Goal: Information Seeking & Learning: Learn about a topic

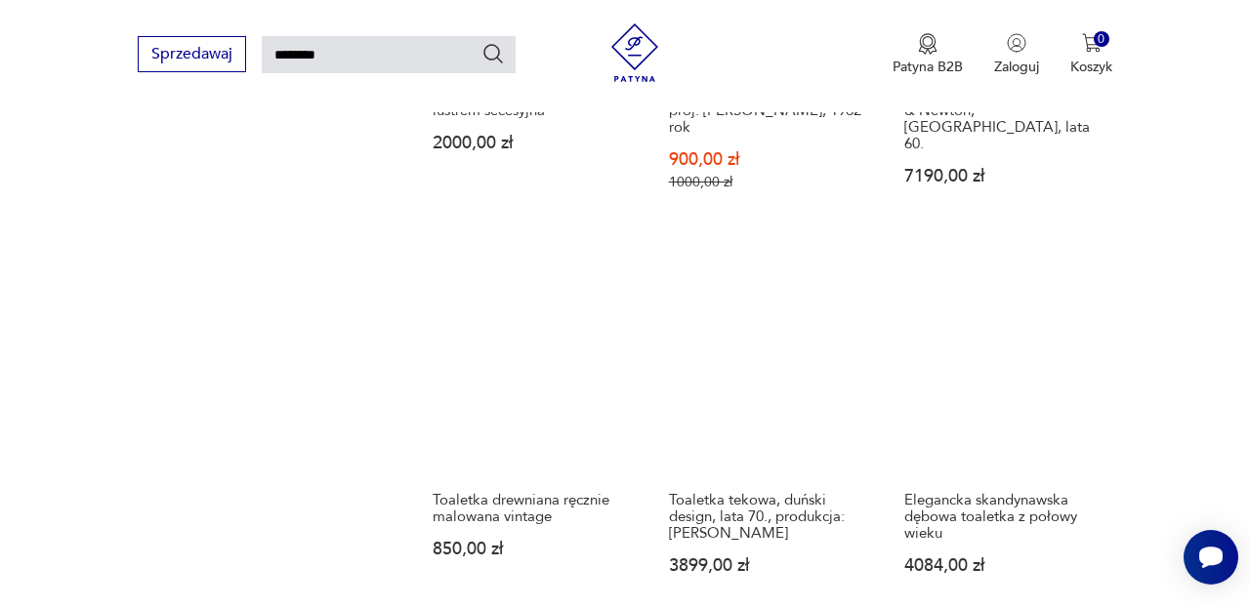
scroll to position [1734, 0]
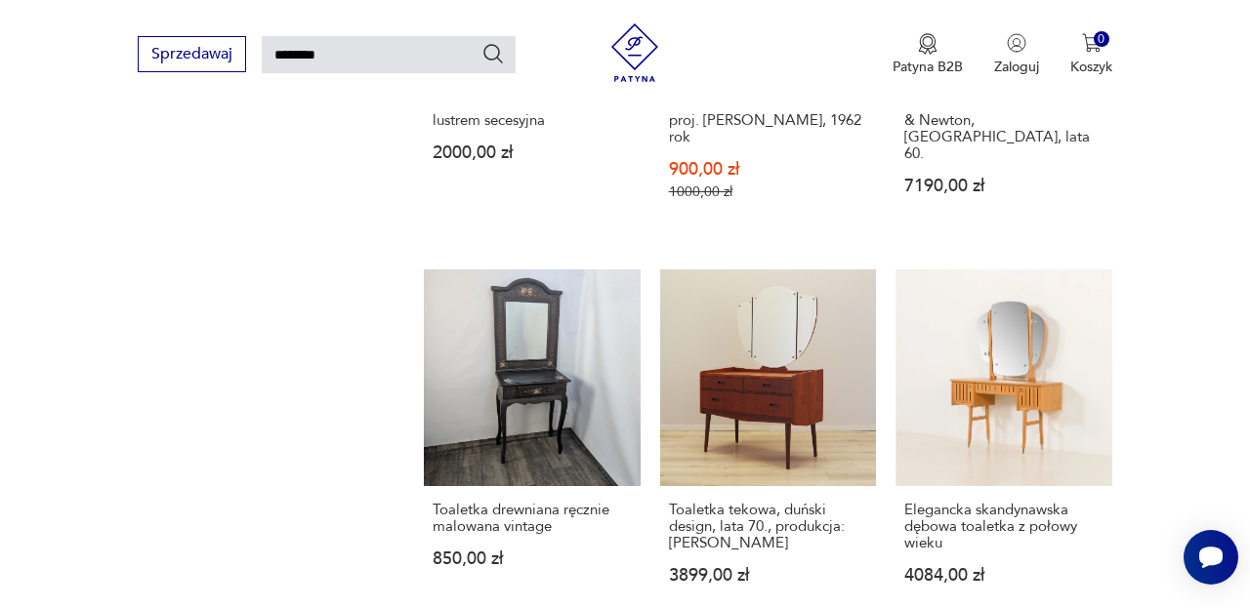
click at [1031, 349] on link "Elegancka skandynawska dębowa toaletka z połowy wieku 4084,00 zł" at bounding box center [1004, 446] width 217 height 353
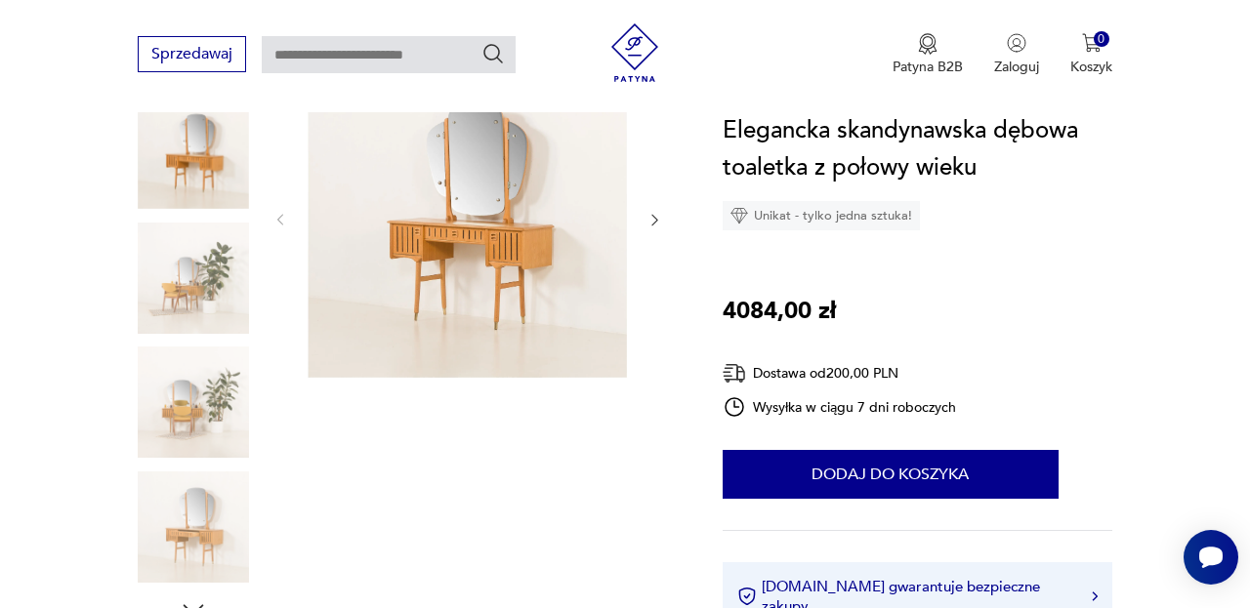
click at [188, 267] on img at bounding box center [193, 278] width 111 height 111
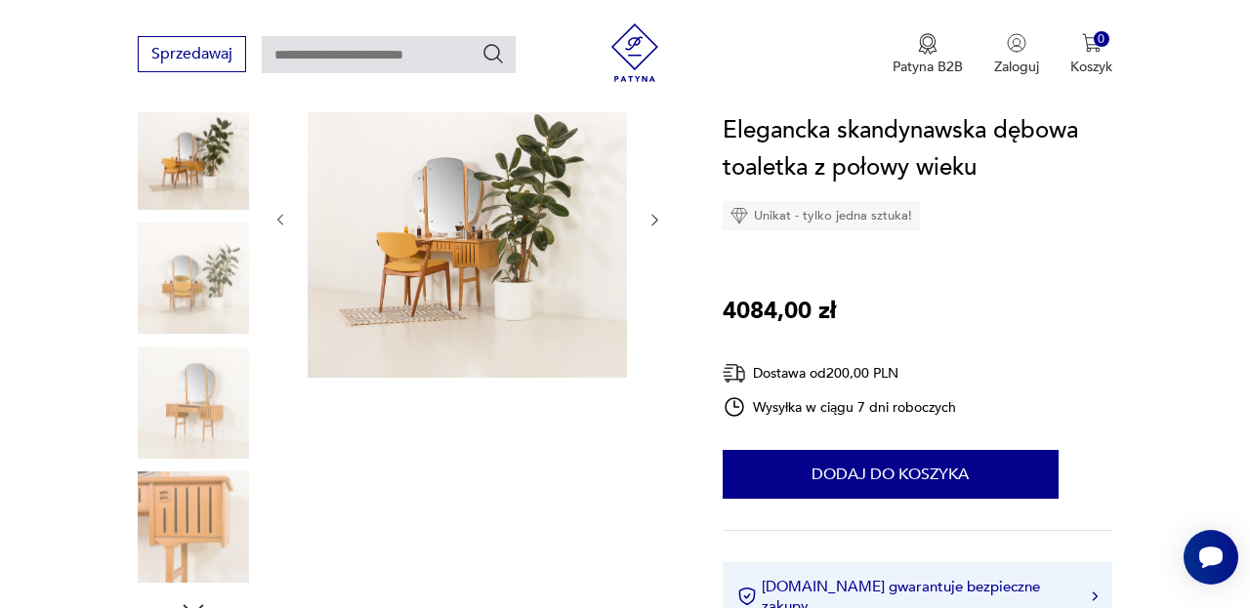
click at [211, 398] on img at bounding box center [193, 402] width 111 height 111
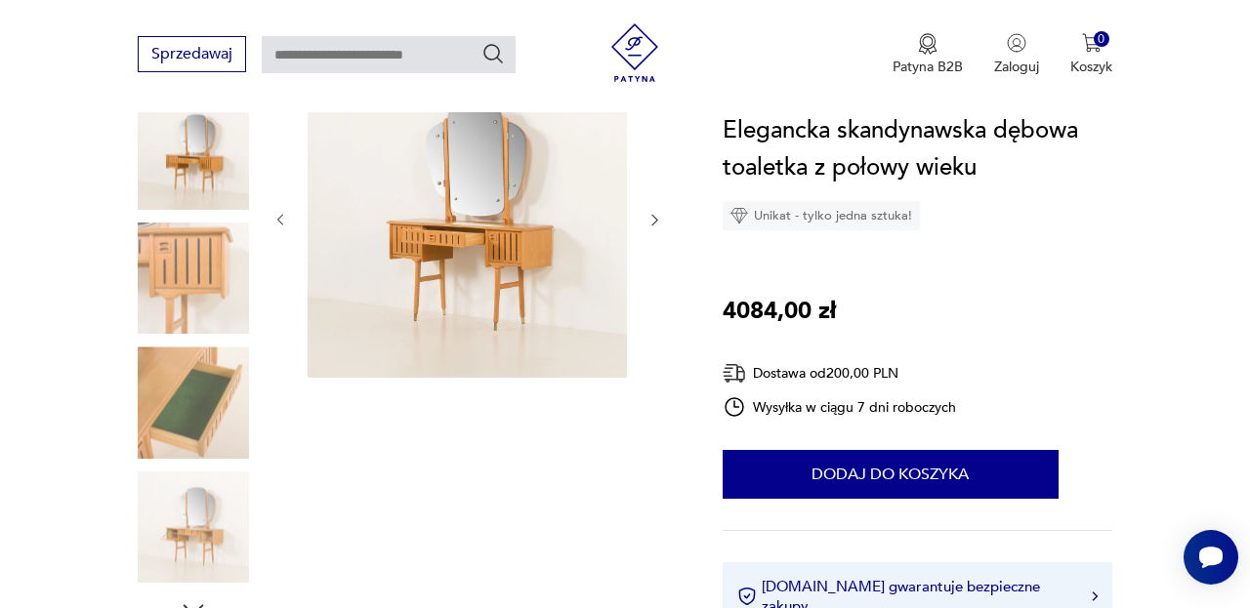
click at [215, 507] on img at bounding box center [193, 527] width 111 height 111
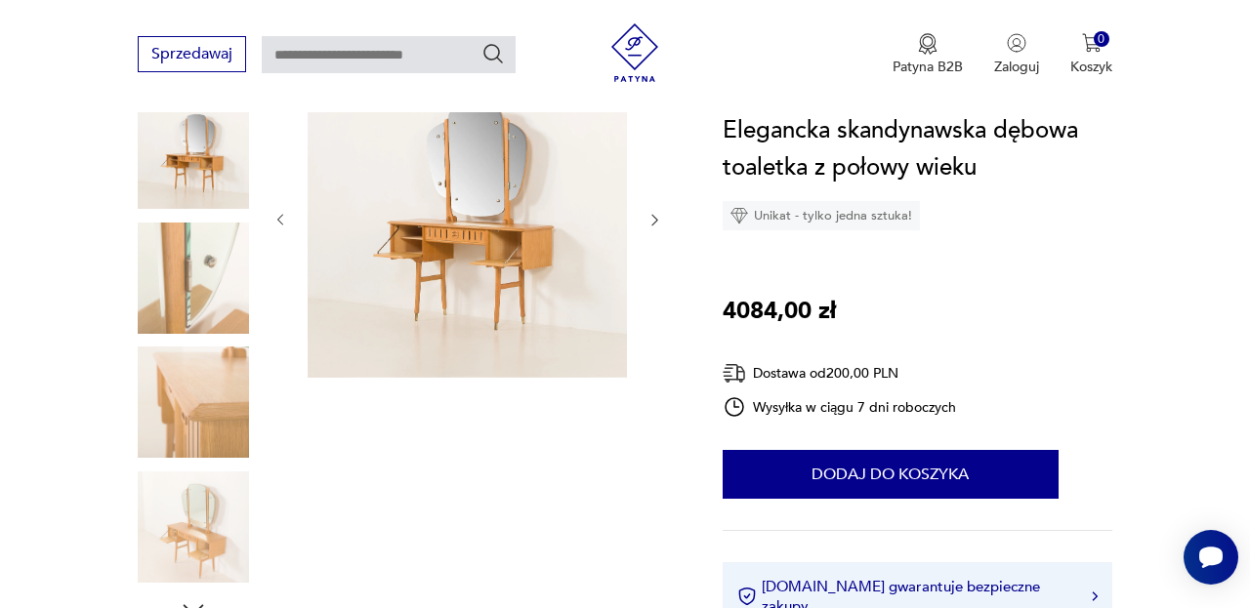
click at [201, 299] on img at bounding box center [193, 278] width 111 height 111
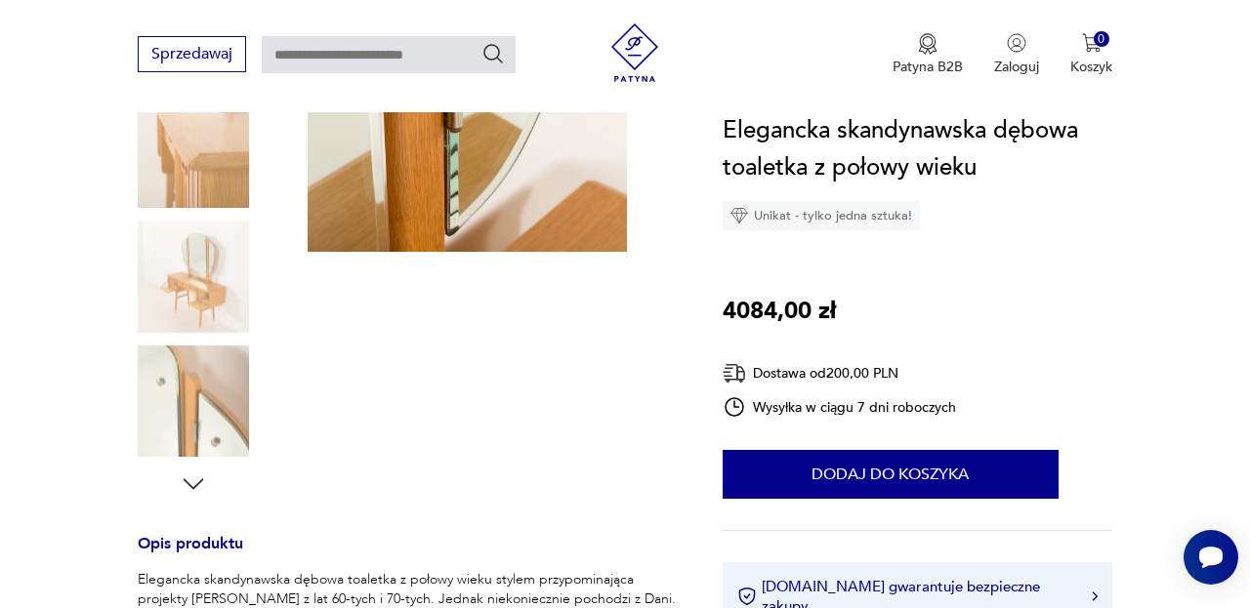
scroll to position [388, 0]
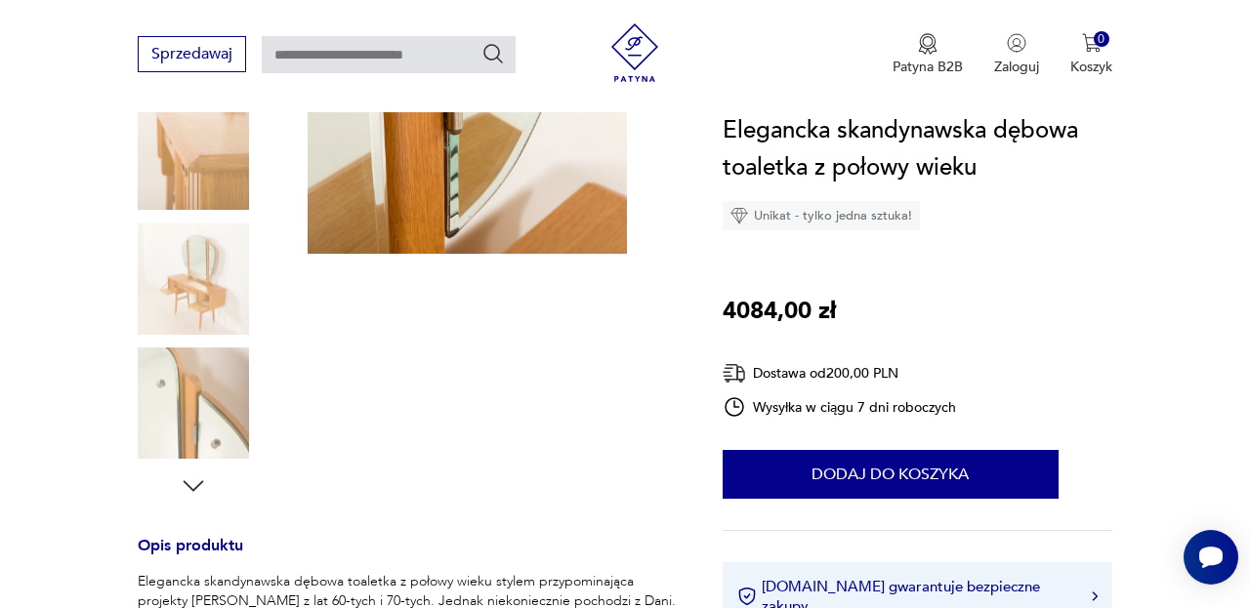
click at [189, 274] on img at bounding box center [193, 278] width 111 height 111
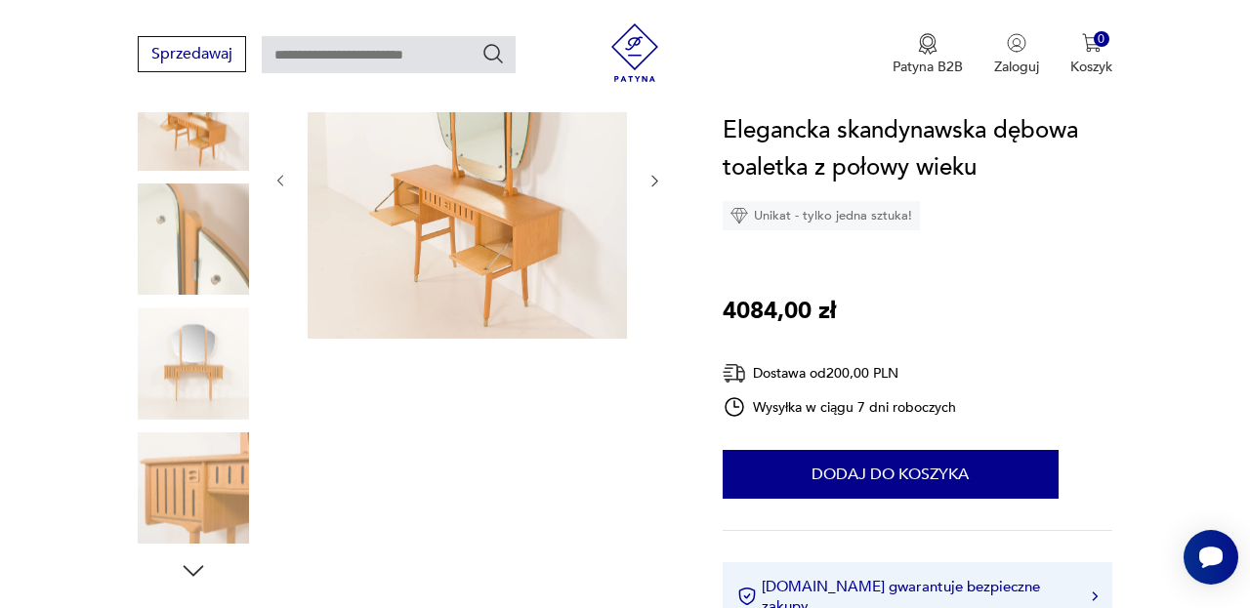
scroll to position [342, 0]
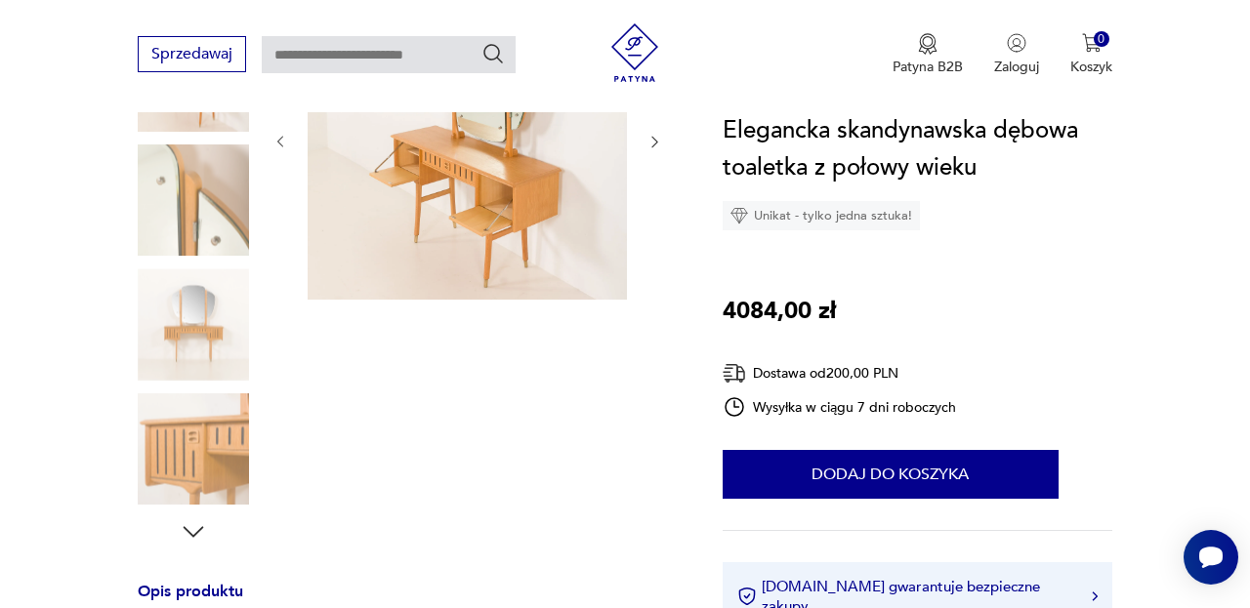
click at [197, 532] on icon "button" at bounding box center [194, 531] width 21 height 11
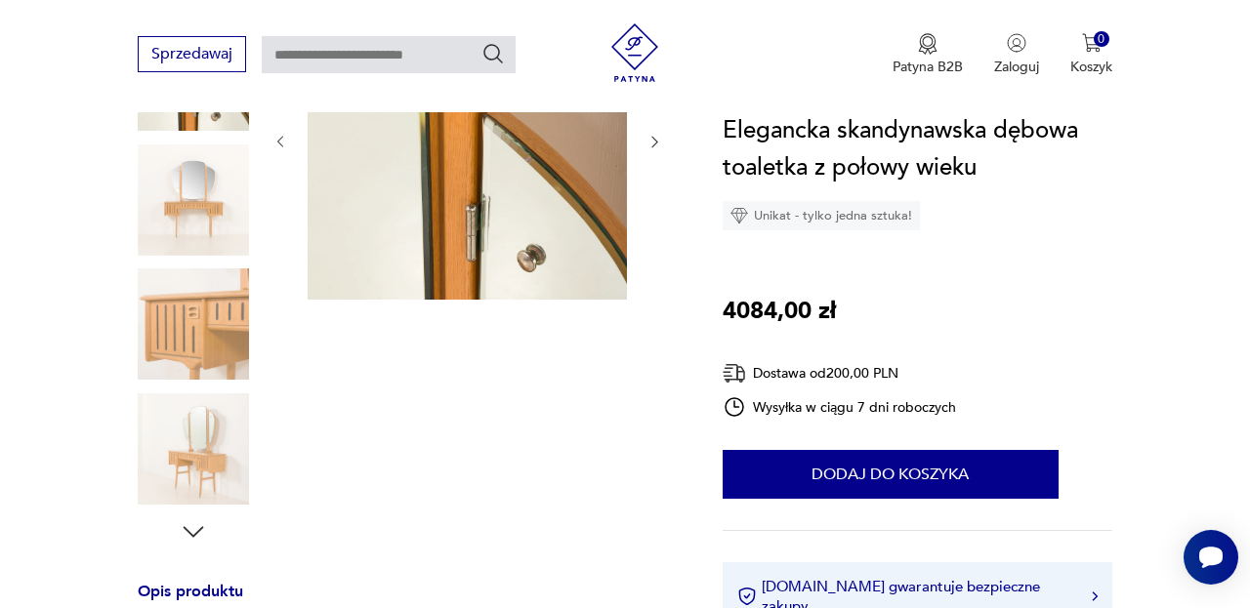
click at [191, 372] on img at bounding box center [193, 324] width 111 height 111
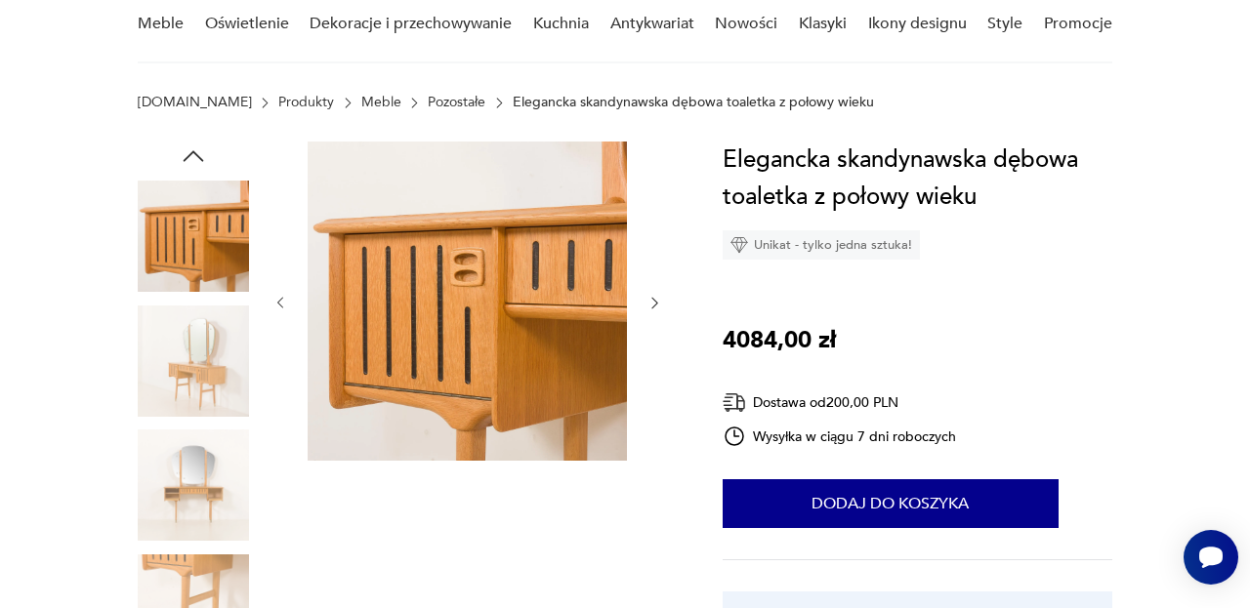
scroll to position [157, 0]
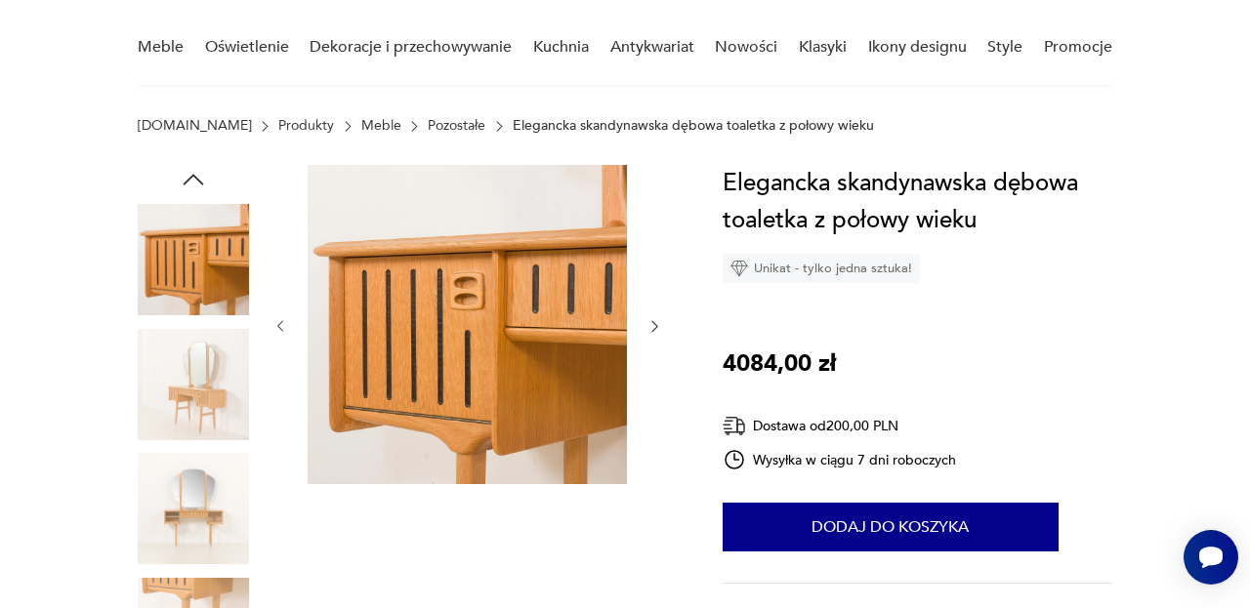
click at [214, 380] on img at bounding box center [193, 384] width 111 height 111
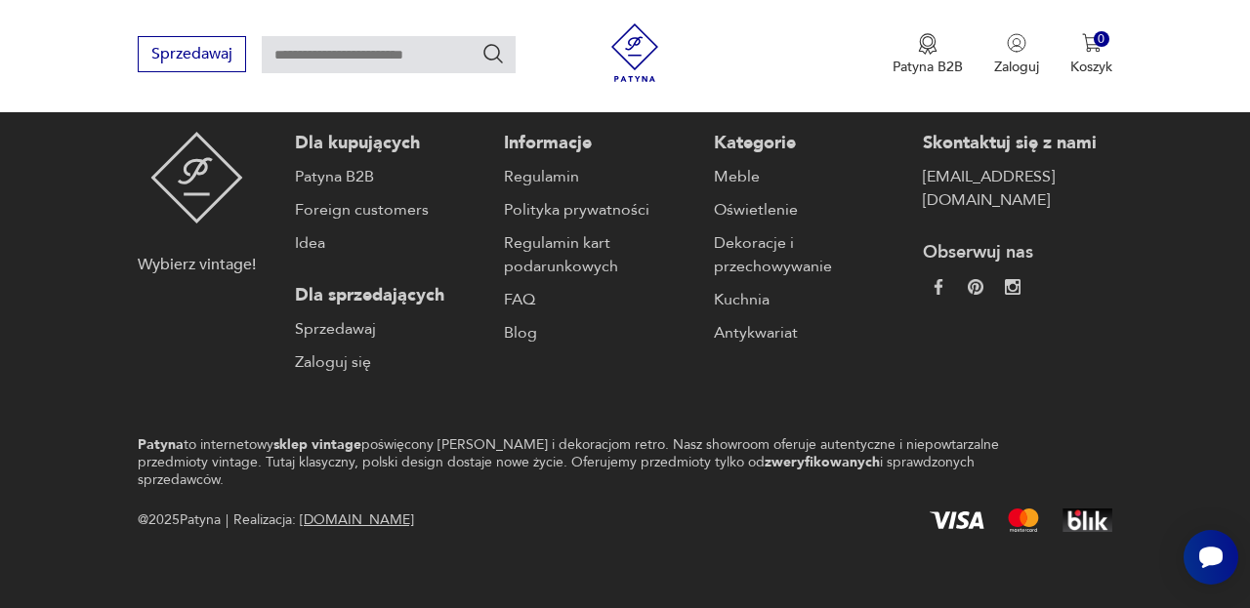
type input "********"
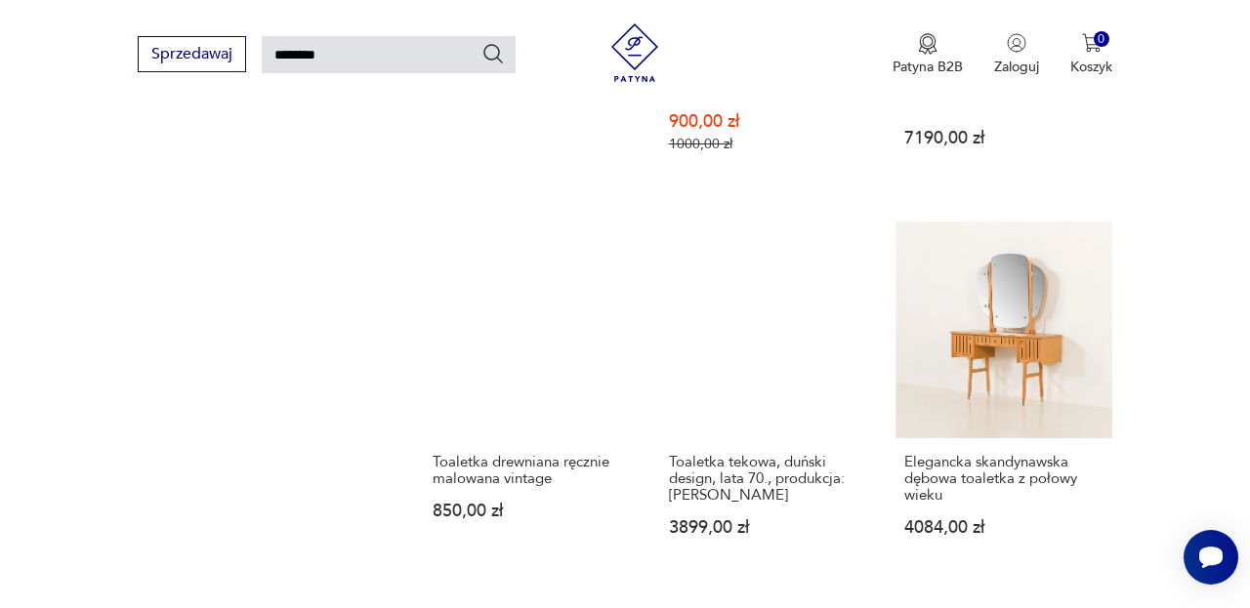
scroll to position [1814, 0]
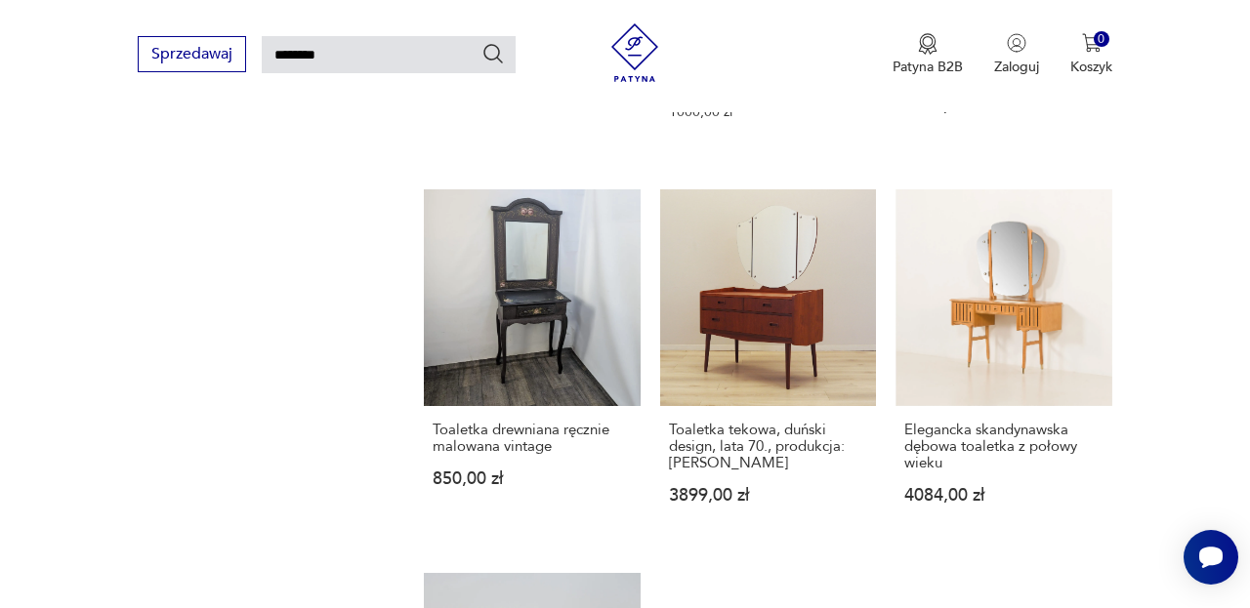
click at [765, 290] on link "Toaletka tekowa, duński design, lata 70., produkcja: Dania 3899,00 zł" at bounding box center [768, 365] width 217 height 353
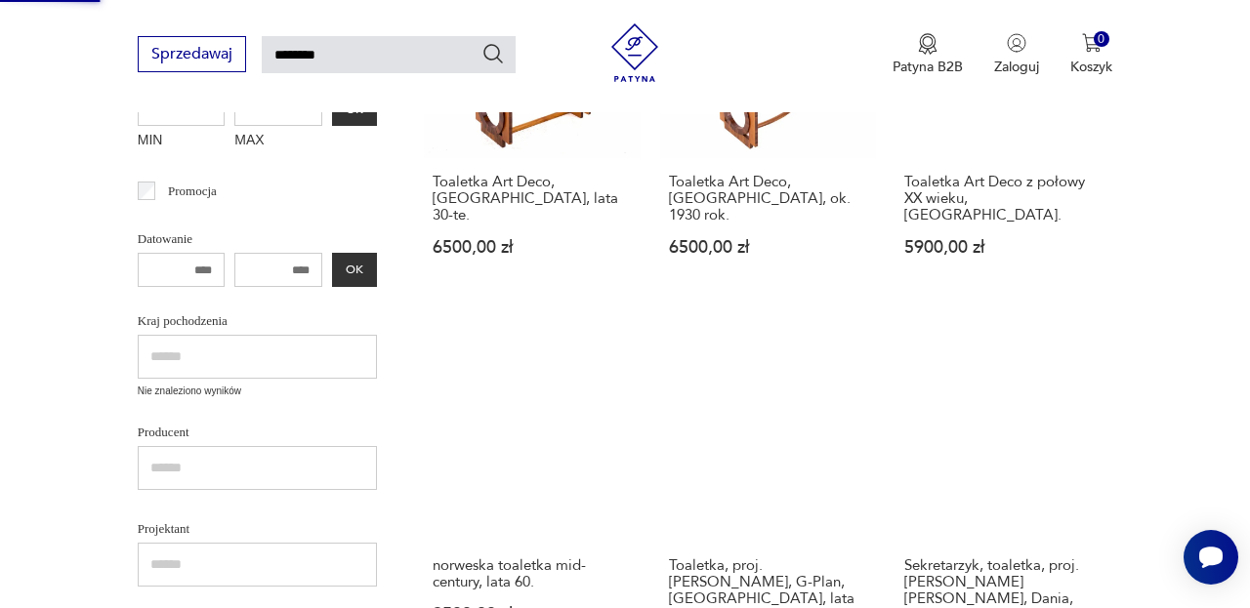
scroll to position [139, 0]
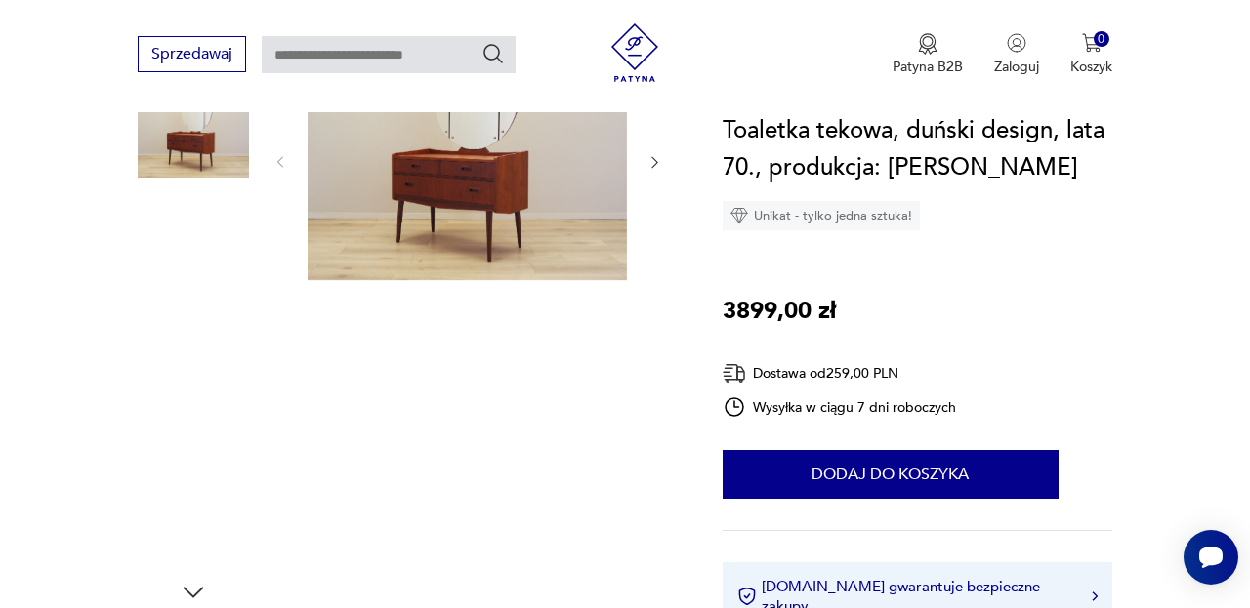
scroll to position [447, 0]
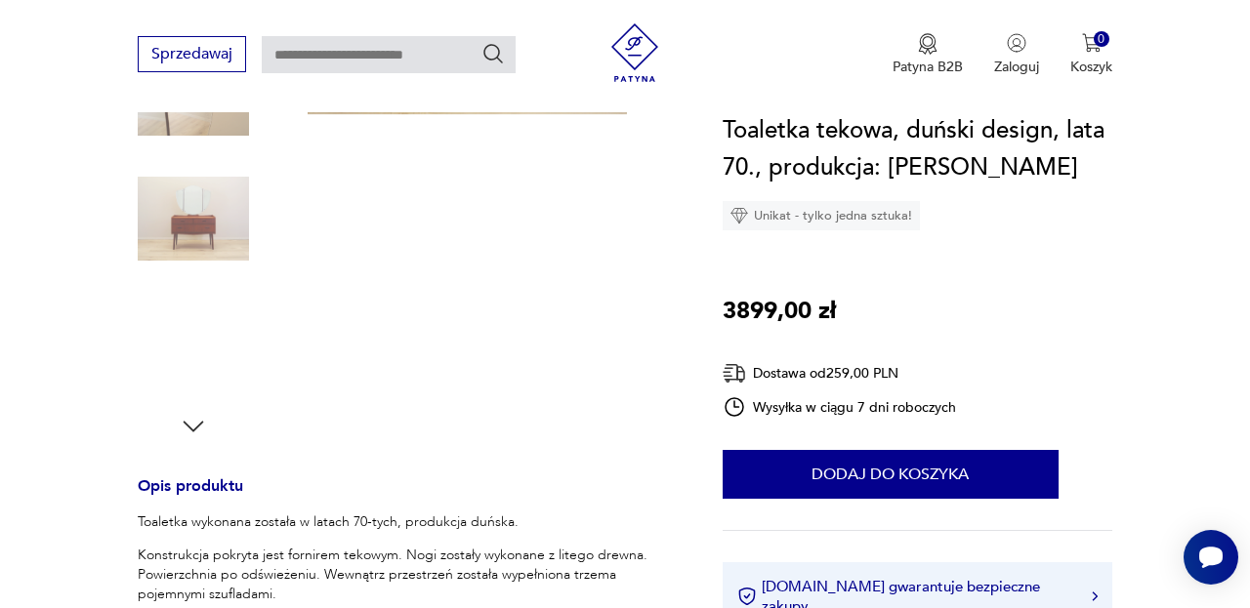
click at [227, 256] on img at bounding box center [193, 218] width 111 height 111
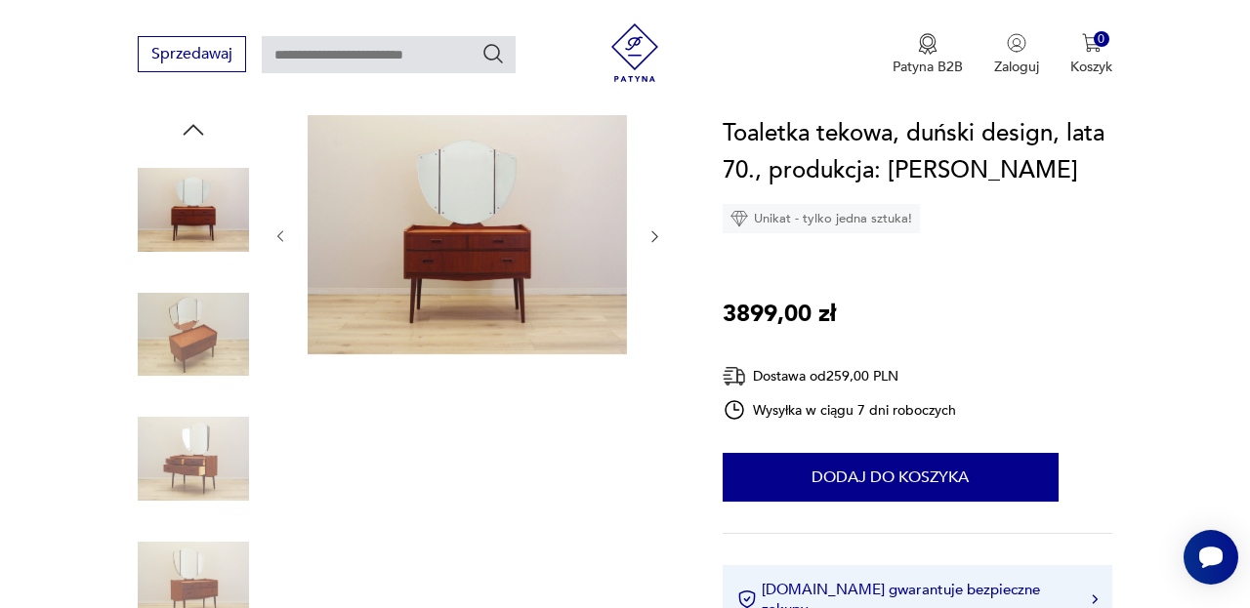
scroll to position [199, 0]
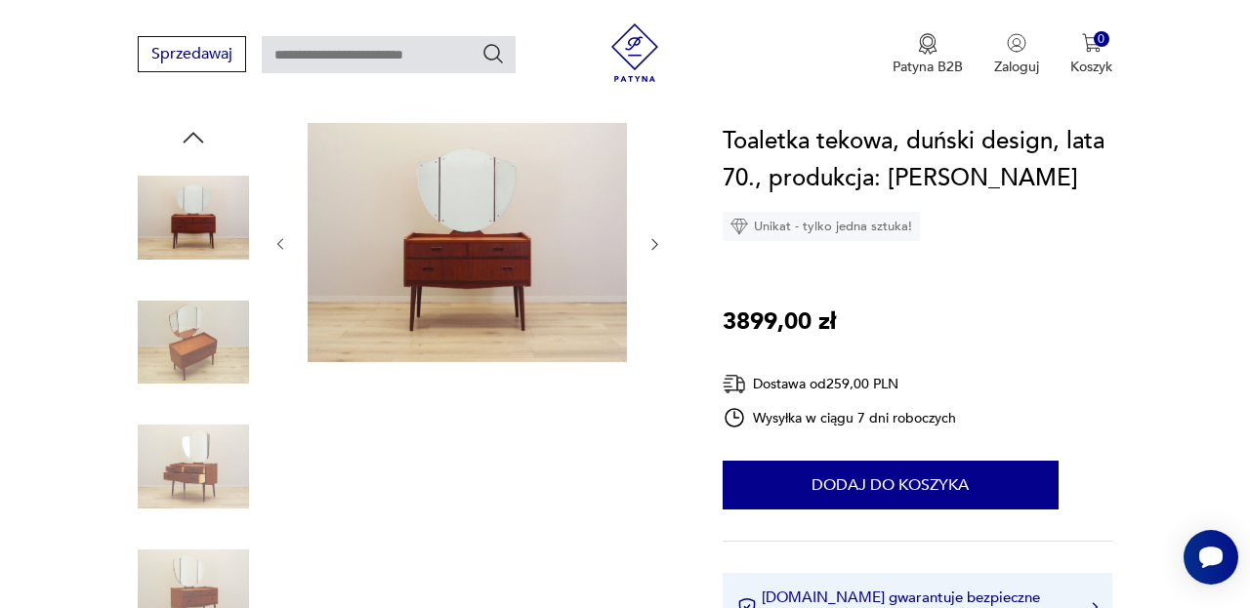
click at [659, 244] on icon "button" at bounding box center [655, 244] width 16 height 16
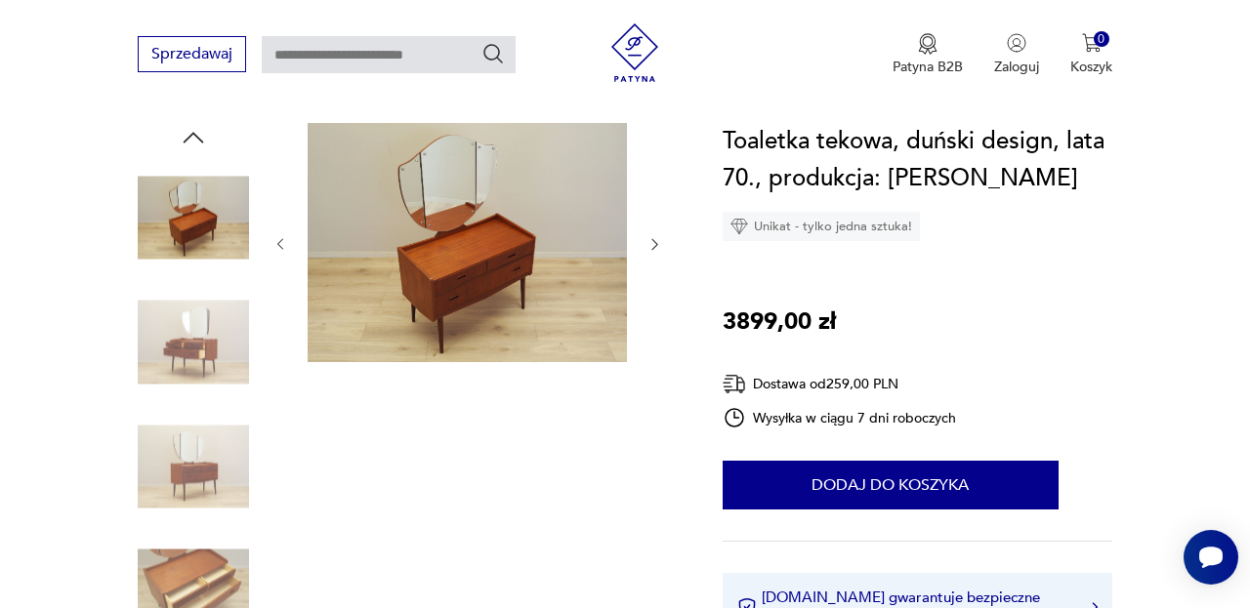
click at [659, 244] on icon "button" at bounding box center [655, 244] width 16 height 16
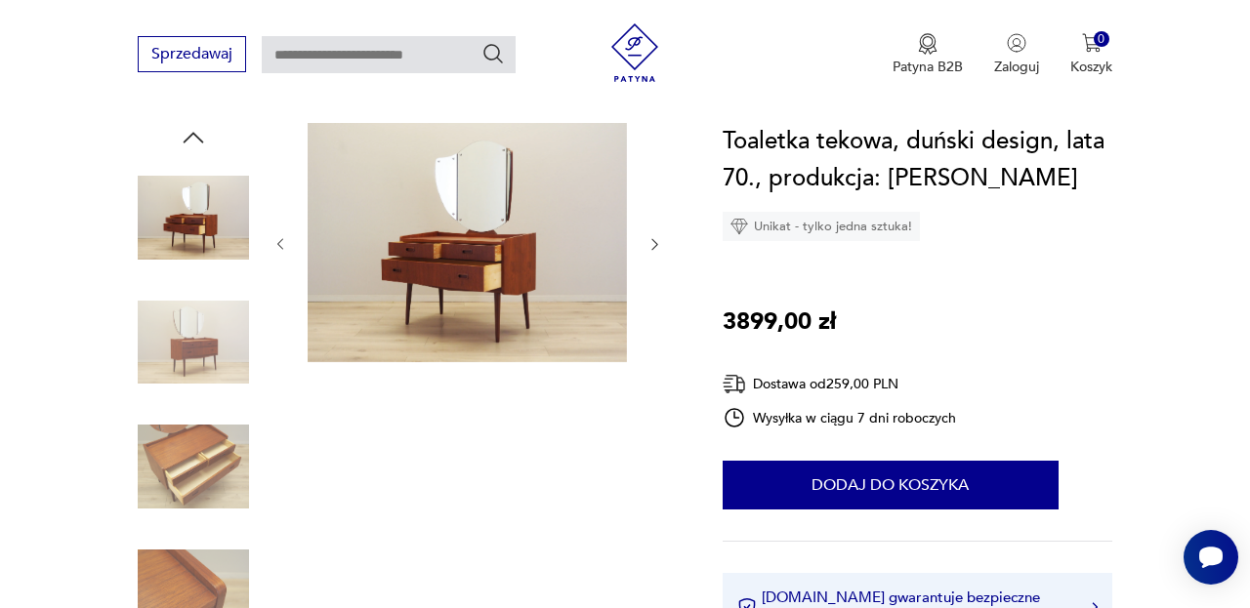
click at [659, 244] on icon "button" at bounding box center [655, 244] width 16 height 16
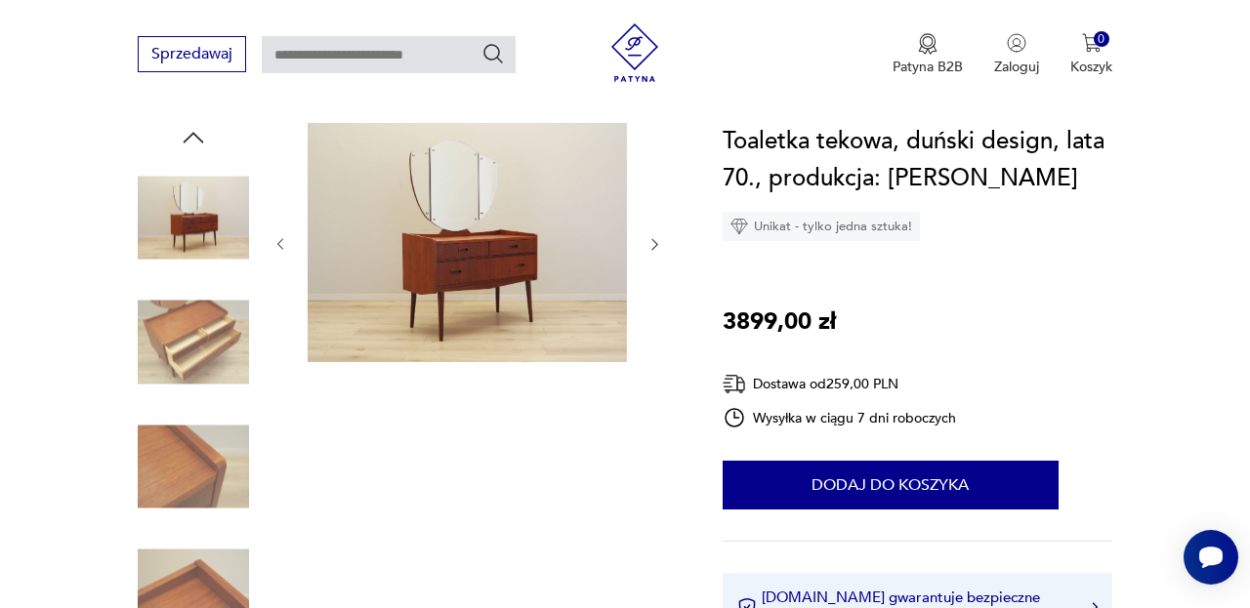
click at [659, 244] on icon "button" at bounding box center [655, 244] width 16 height 16
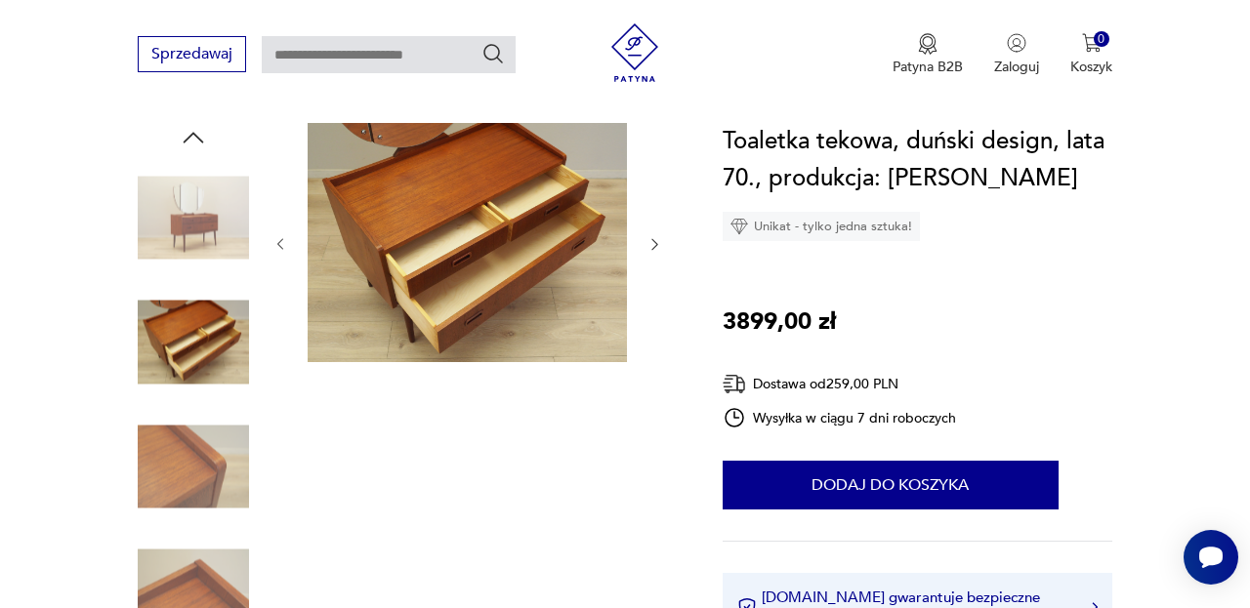
click at [659, 244] on icon "button" at bounding box center [655, 244] width 16 height 16
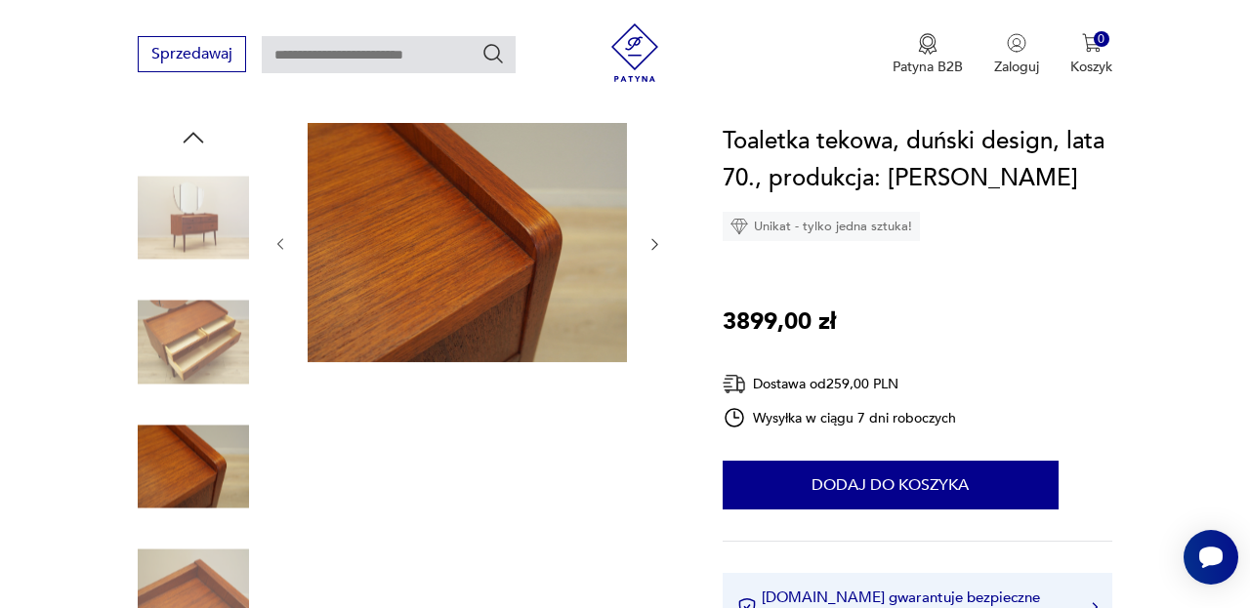
click at [659, 244] on icon "button" at bounding box center [655, 244] width 16 height 16
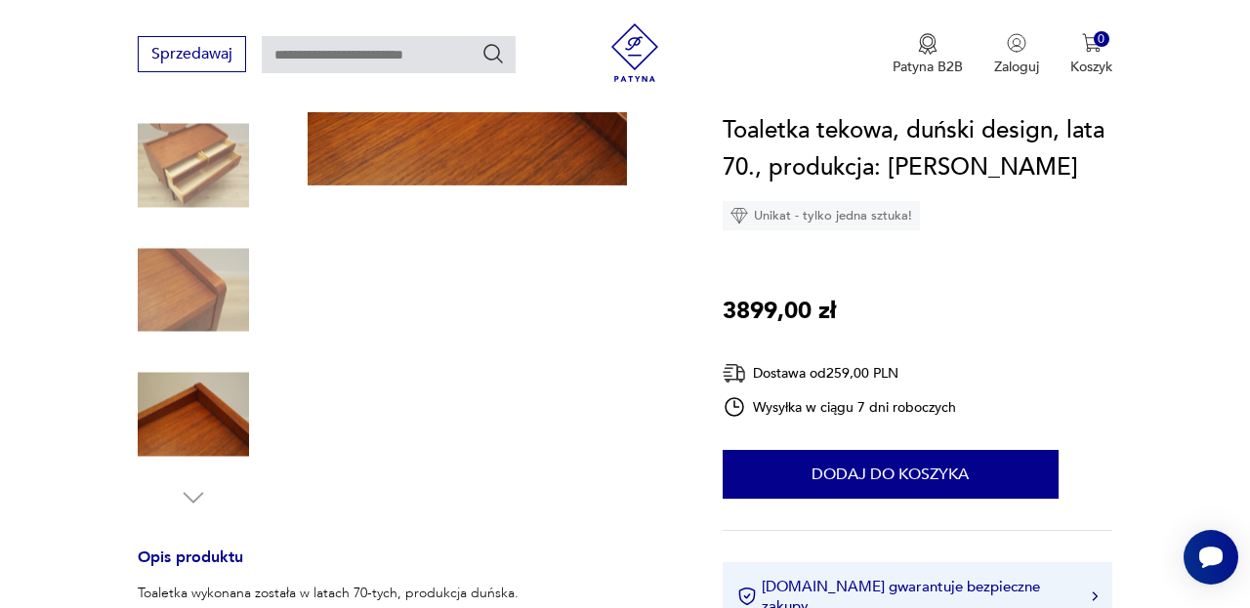
scroll to position [387, 0]
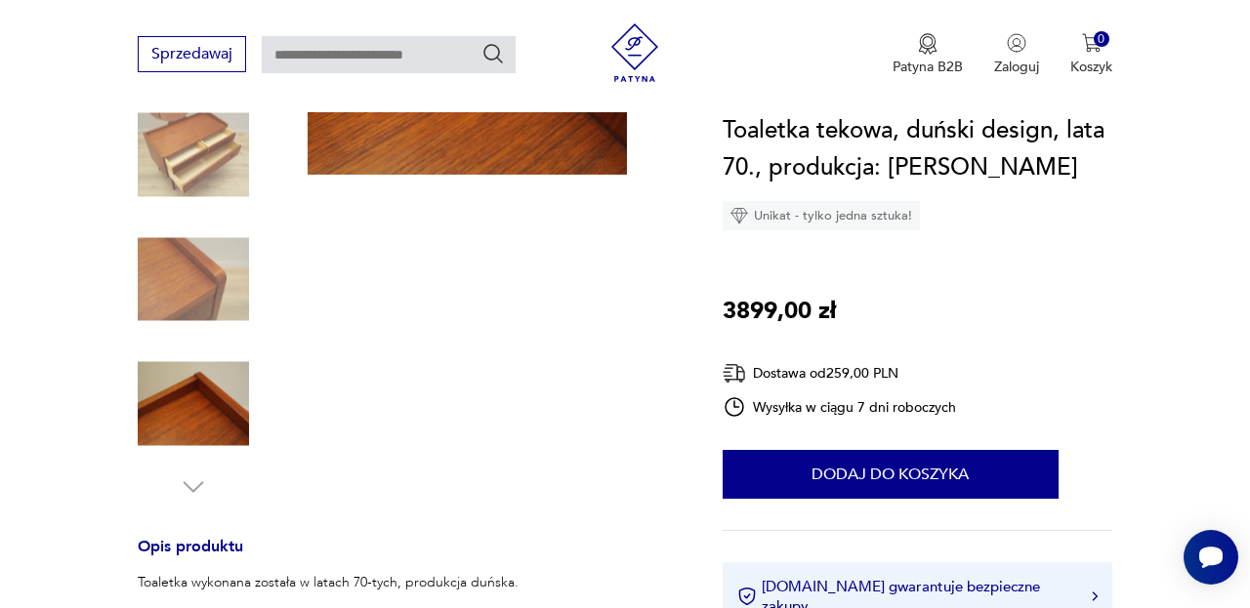
click at [226, 435] on img at bounding box center [193, 404] width 111 height 111
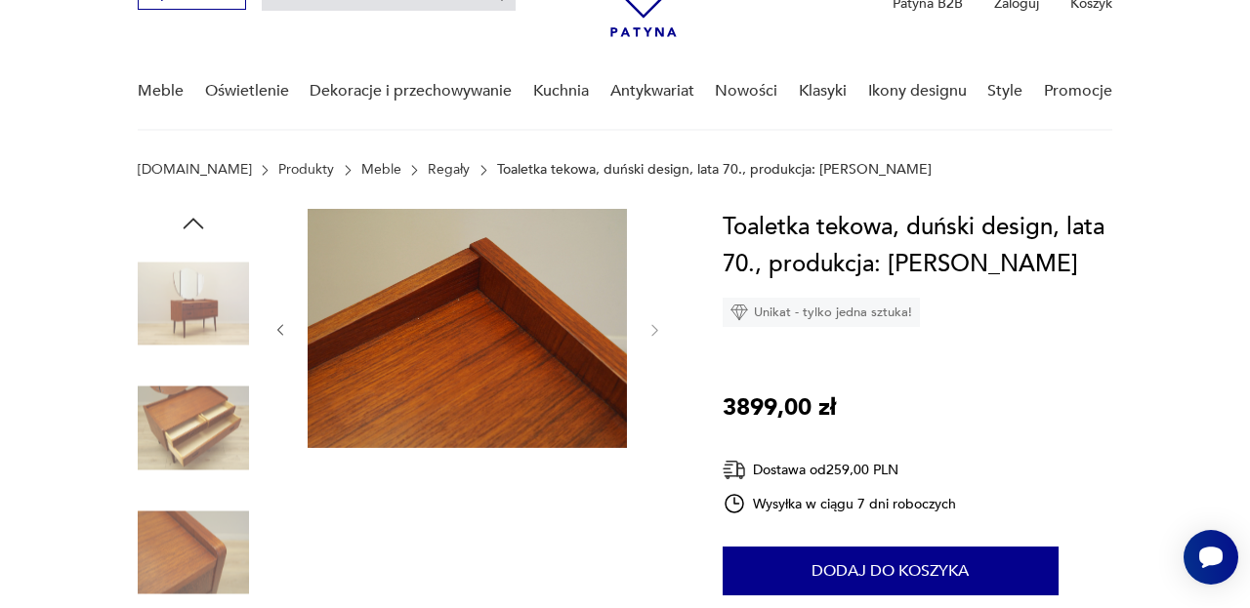
scroll to position [103, 0]
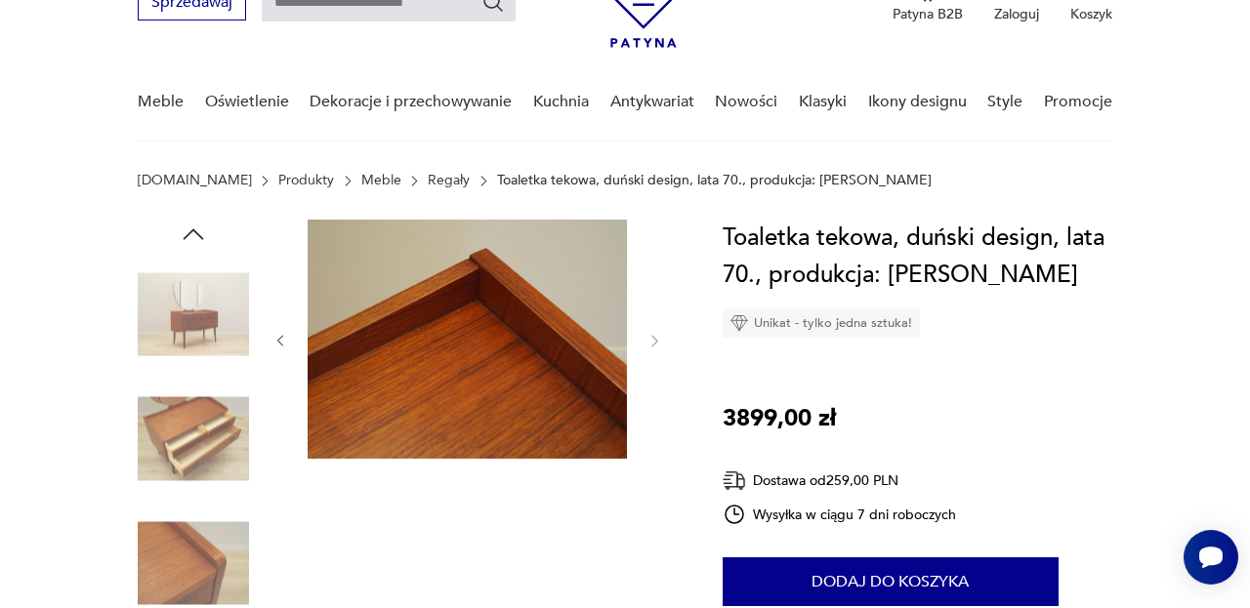
click at [210, 304] on img at bounding box center [193, 314] width 111 height 111
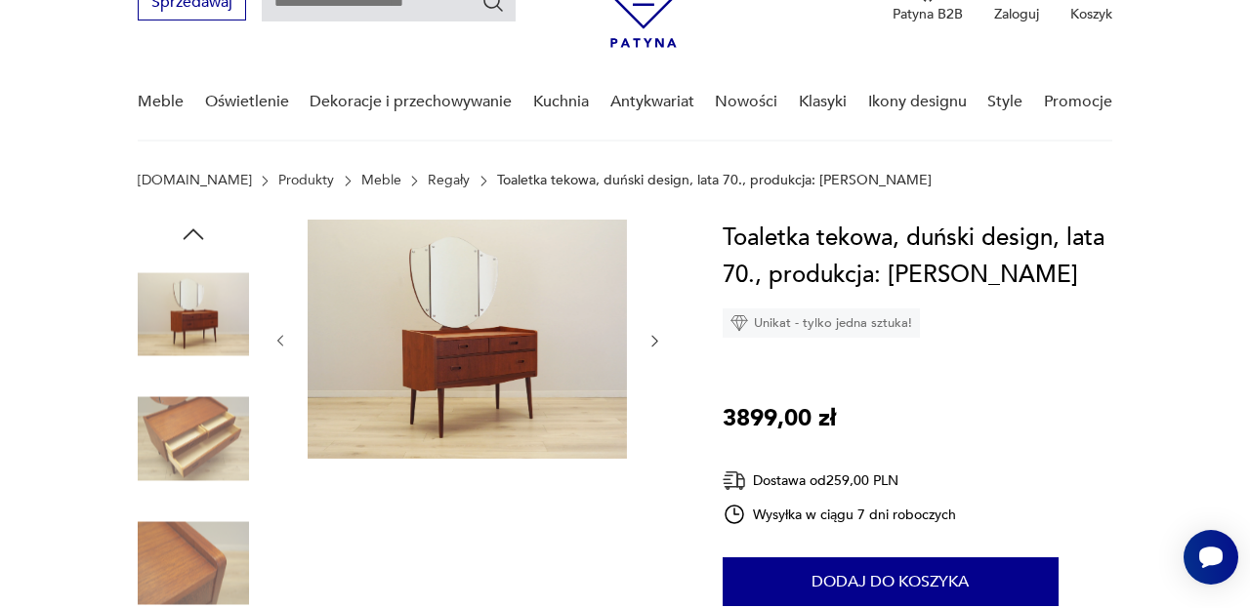
click at [656, 341] on icon "button" at bounding box center [655, 341] width 6 height 11
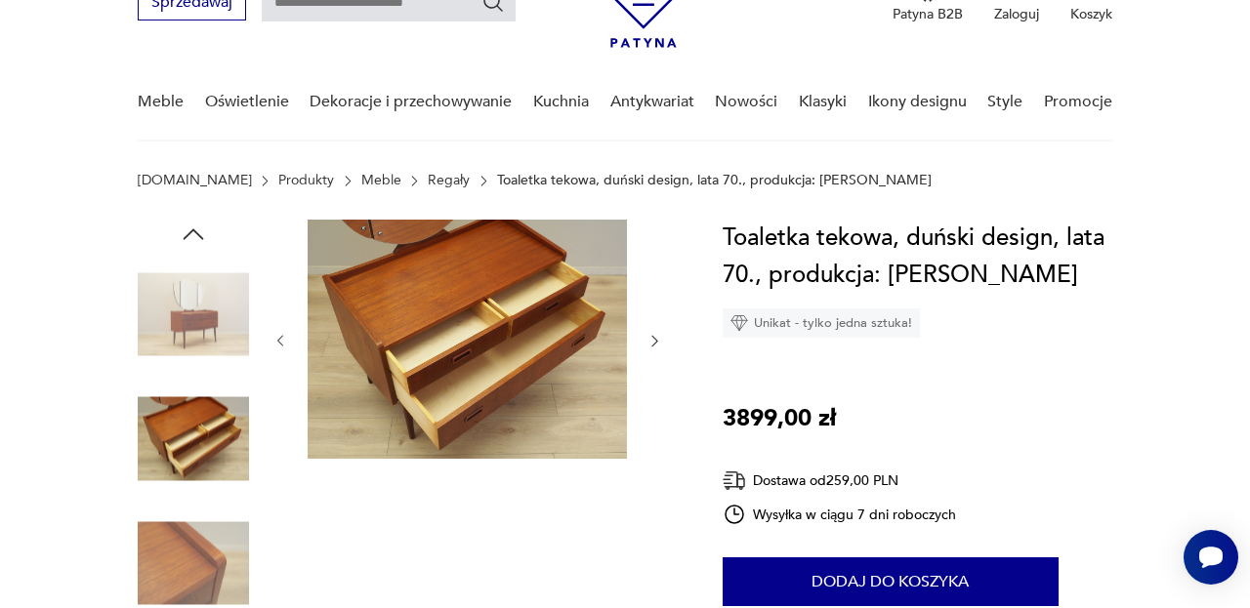
click at [656, 341] on icon "button" at bounding box center [655, 341] width 6 height 11
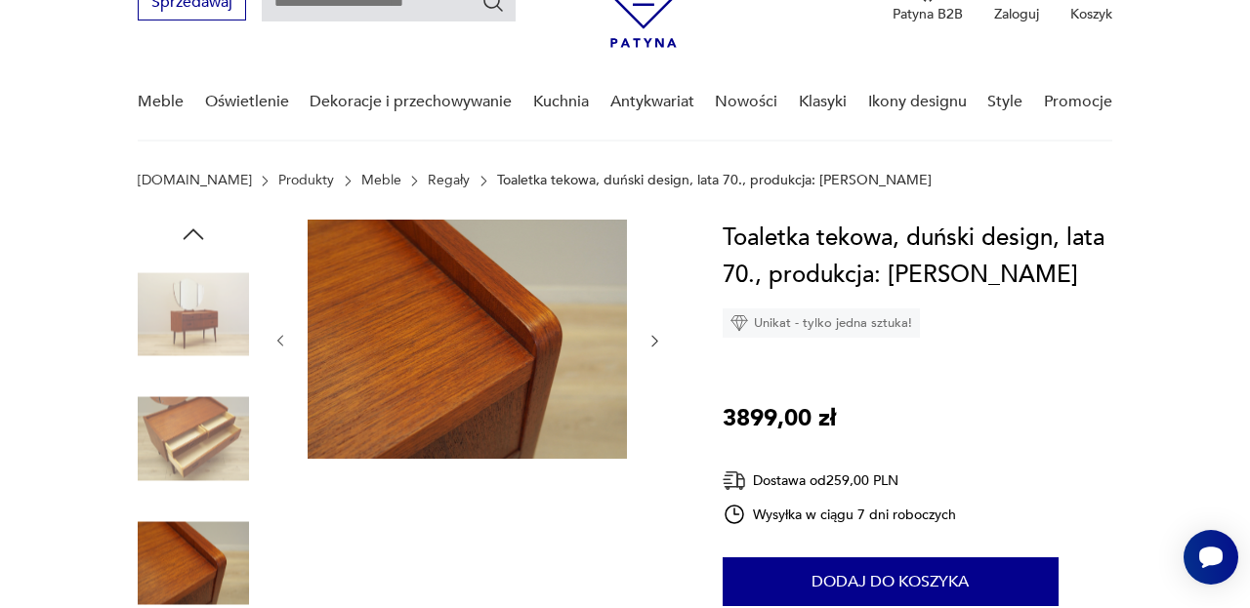
click at [656, 341] on icon "button" at bounding box center [655, 341] width 6 height 11
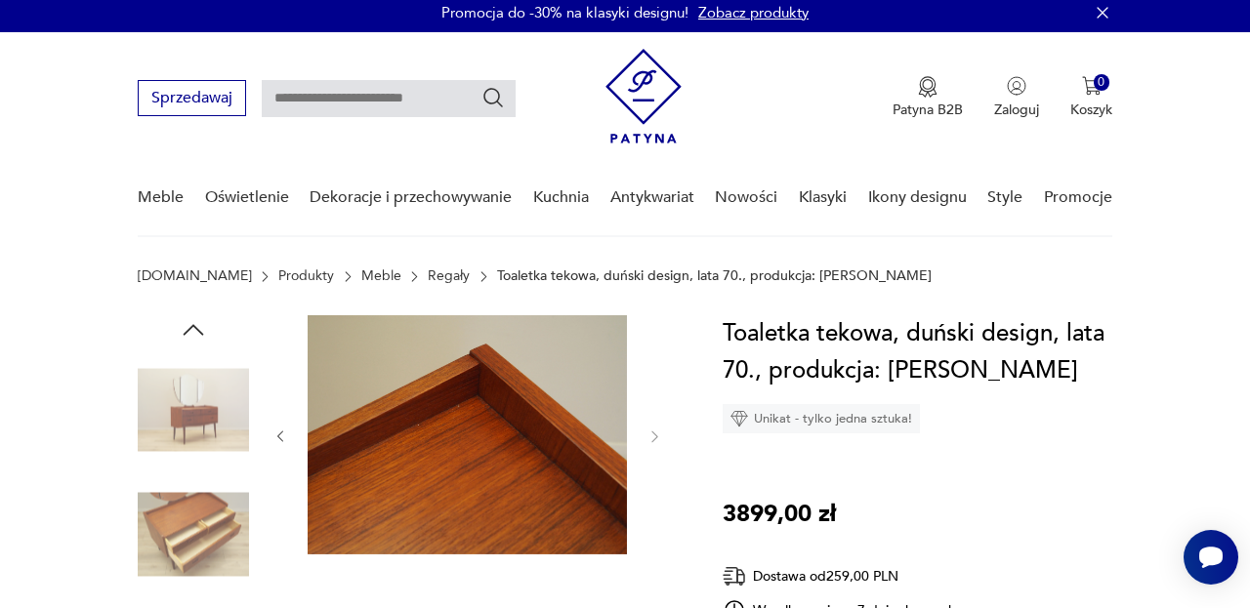
scroll to position [0, 0]
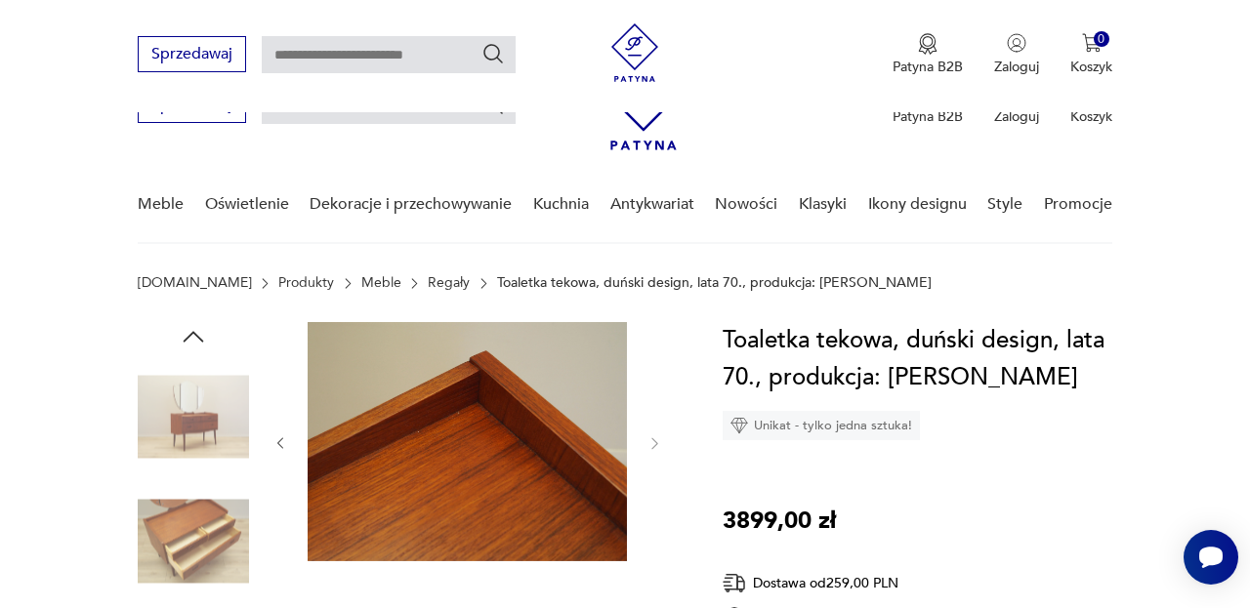
click at [585, 527] on div at bounding box center [467, 605] width 391 height 566
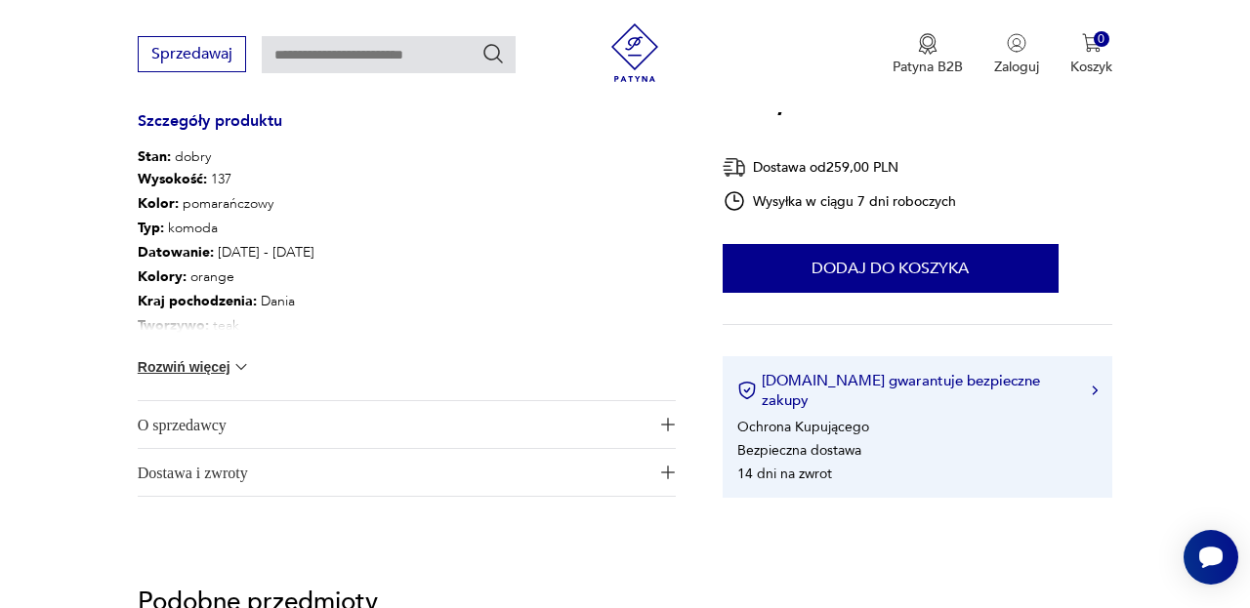
scroll to position [1081, 0]
click at [216, 366] on button "Rozwiń więcej" at bounding box center [194, 366] width 113 height 20
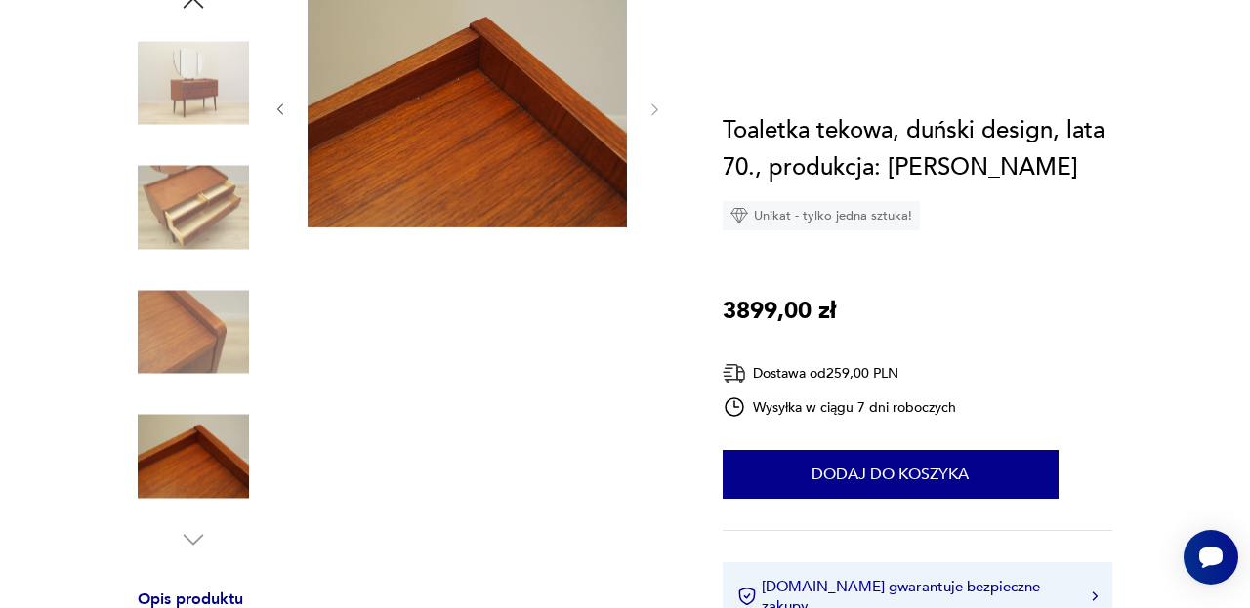
scroll to position [84, 0]
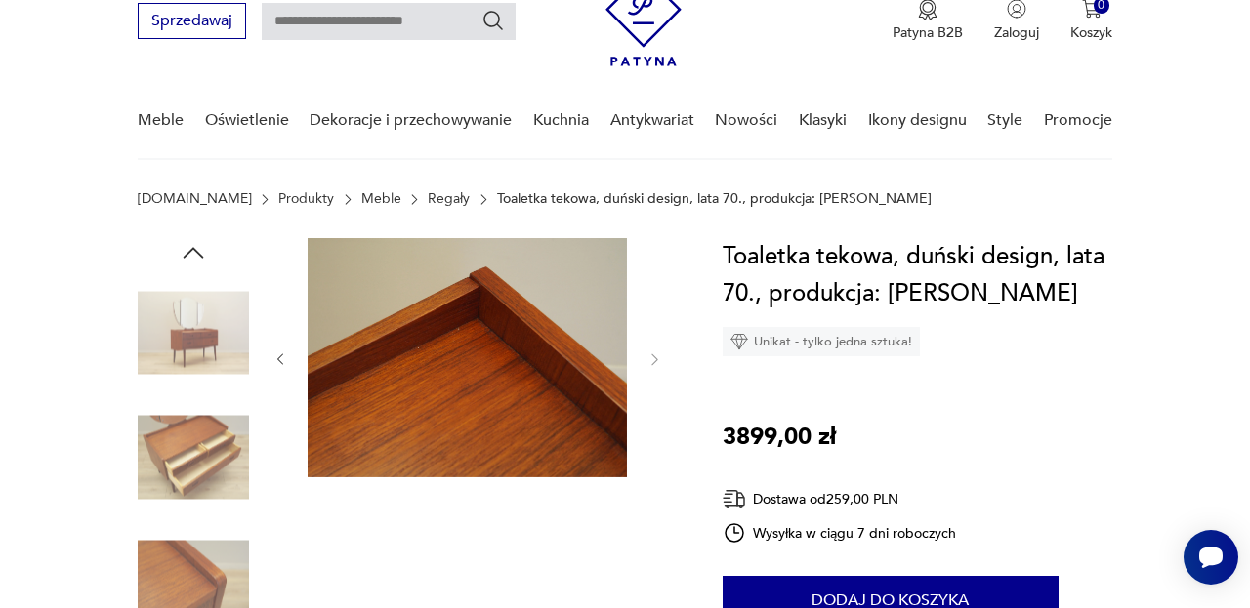
click at [226, 344] on img at bounding box center [193, 332] width 111 height 111
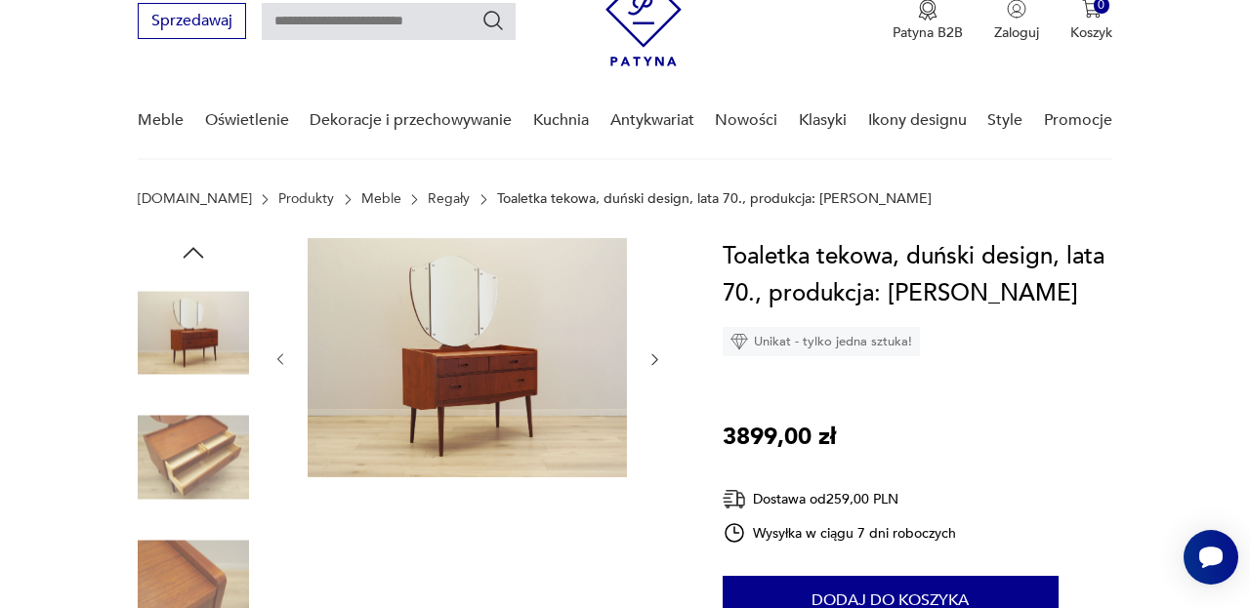
click at [195, 249] on icon "button" at bounding box center [193, 252] width 29 height 29
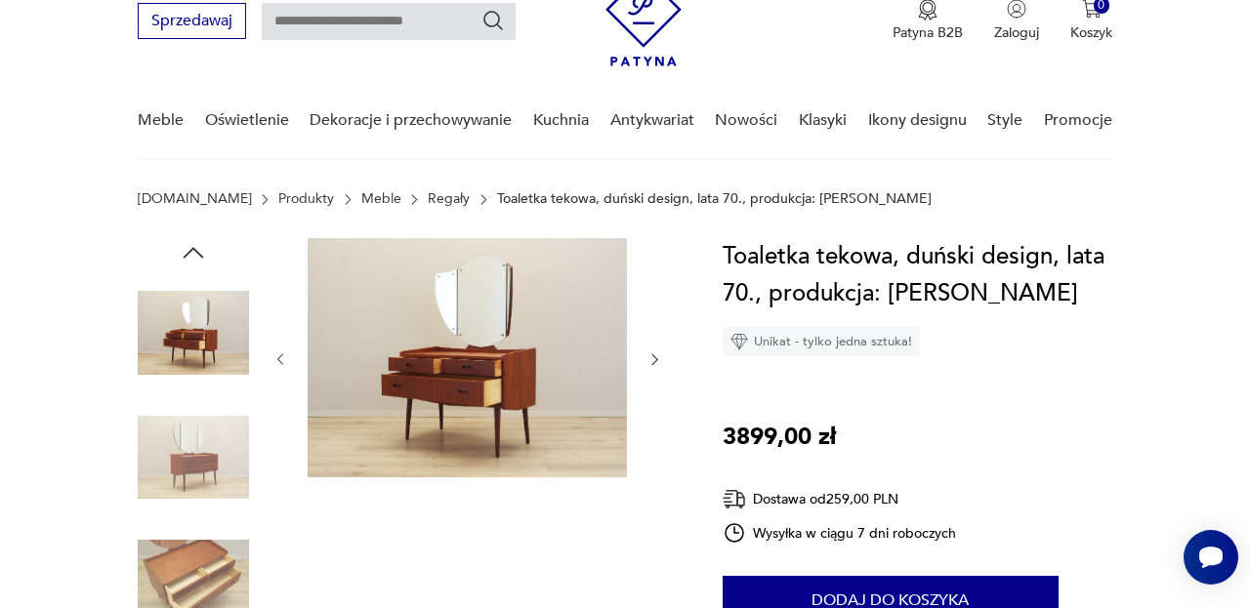
click at [447, 359] on img at bounding box center [467, 357] width 319 height 239
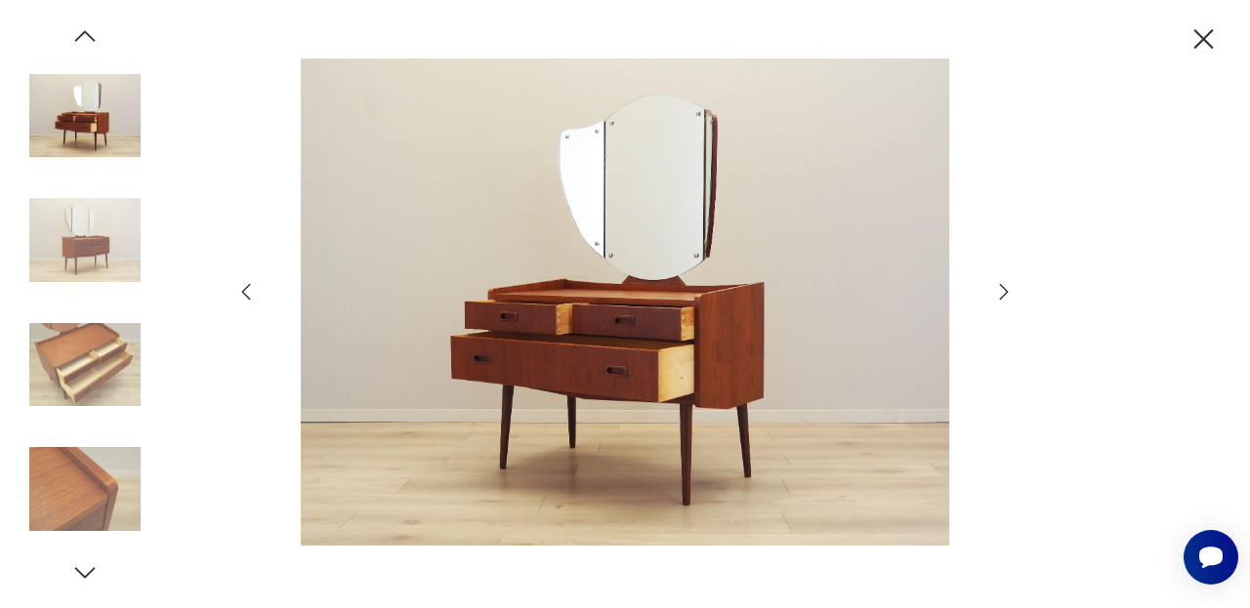
click at [1206, 41] on icon "button" at bounding box center [1204, 39] width 20 height 20
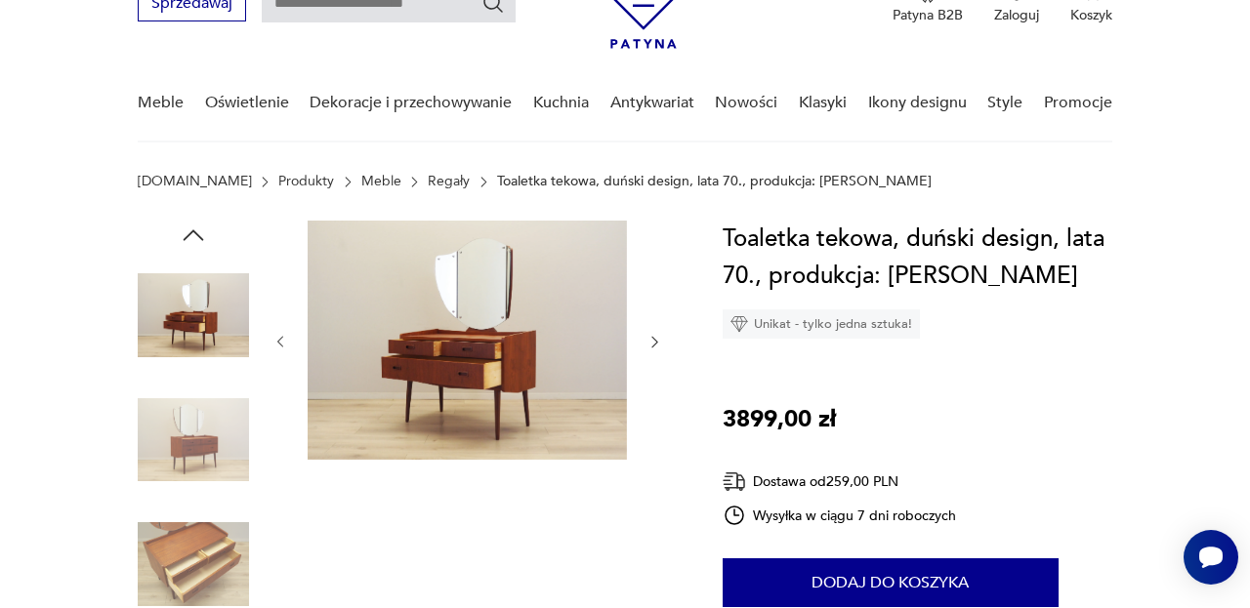
scroll to position [125, 0]
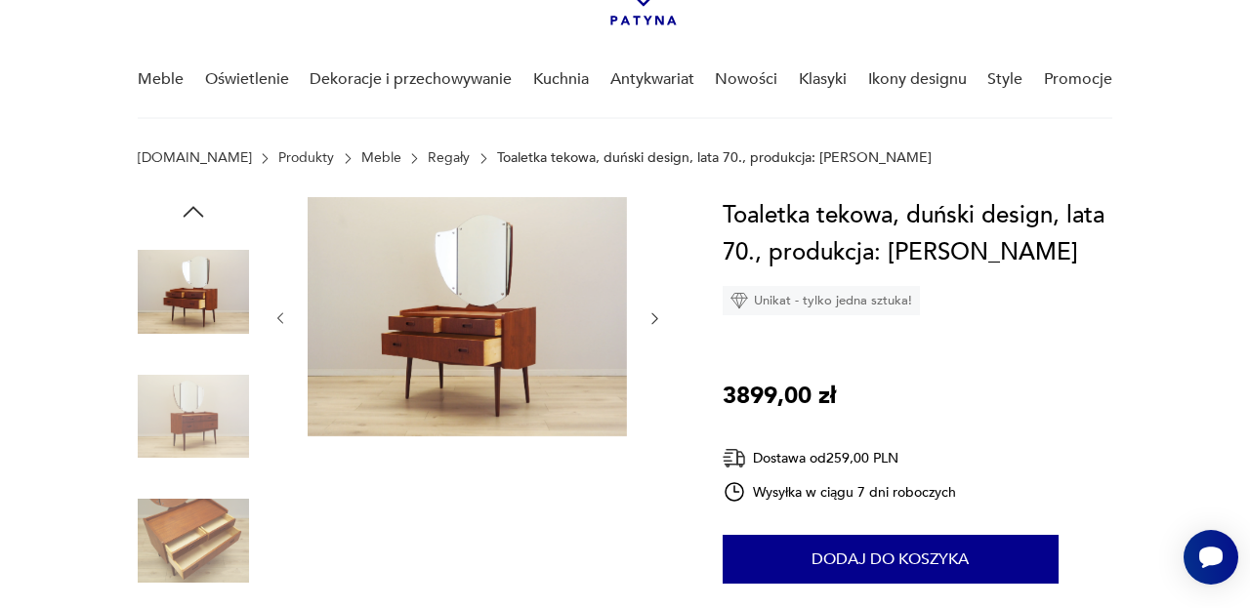
click at [215, 425] on img at bounding box center [193, 416] width 111 height 111
